Goal: Find specific page/section: Find specific page/section

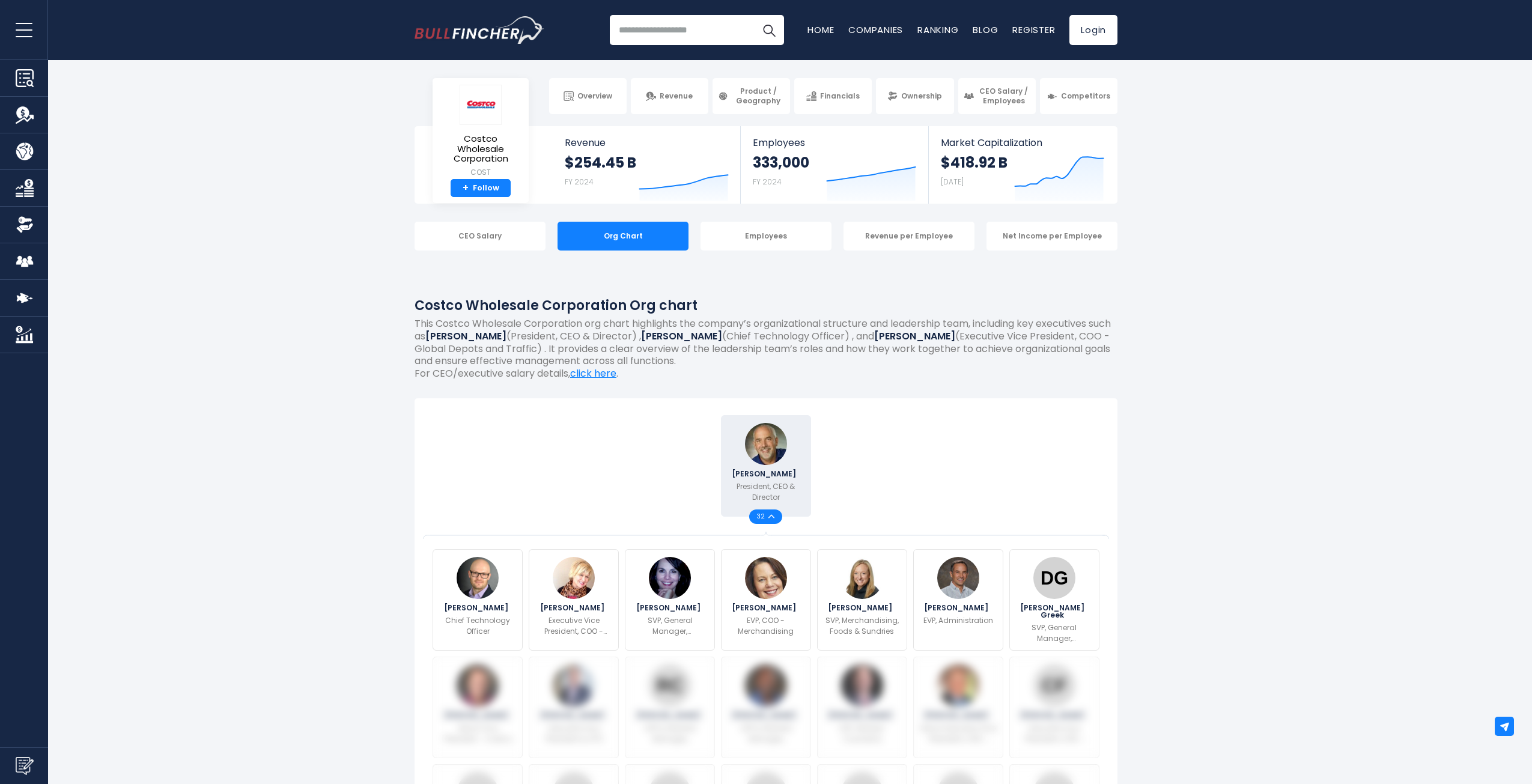
click at [511, 38] on img "Go to homepage" at bounding box center [478, 30] width 129 height 28
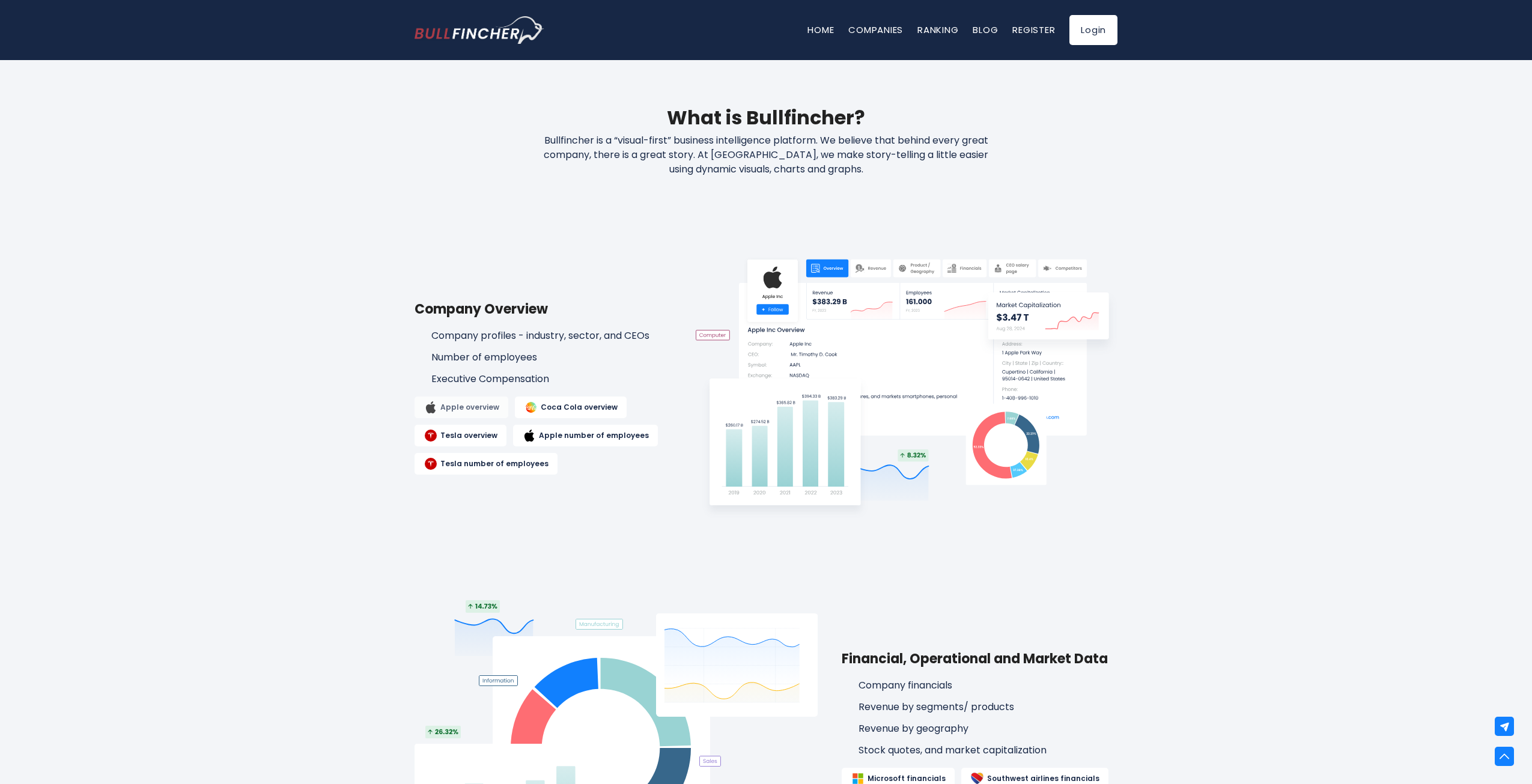
scroll to position [500, 0]
